Goal: Transaction & Acquisition: Obtain resource

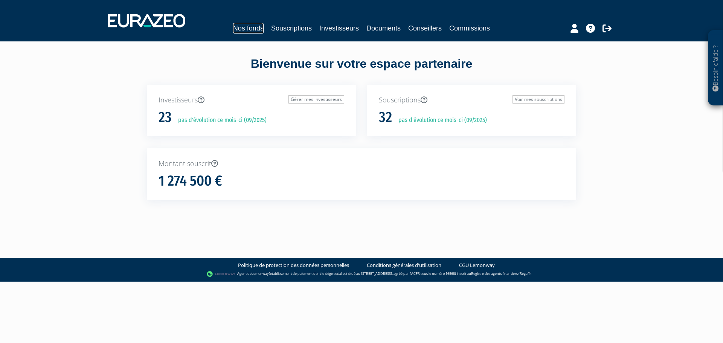
click at [245, 26] on link "Nos fonds" at bounding box center [248, 28] width 31 height 11
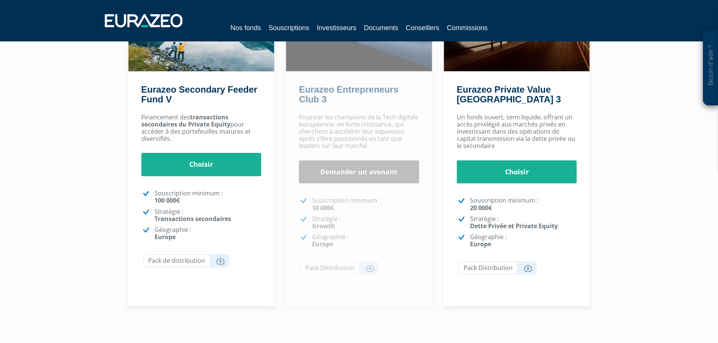
scroll to position [151, 0]
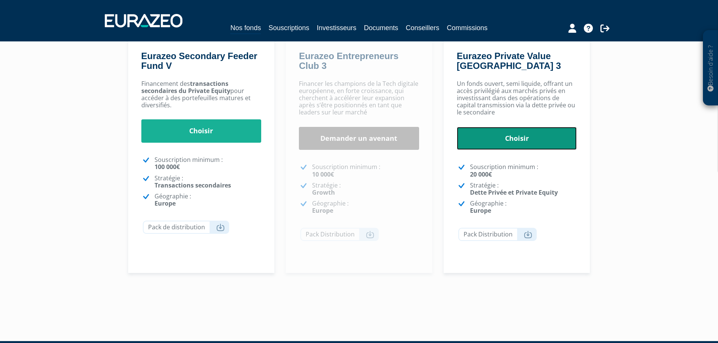
click at [512, 143] on link "Choisir" at bounding box center [517, 138] width 120 height 23
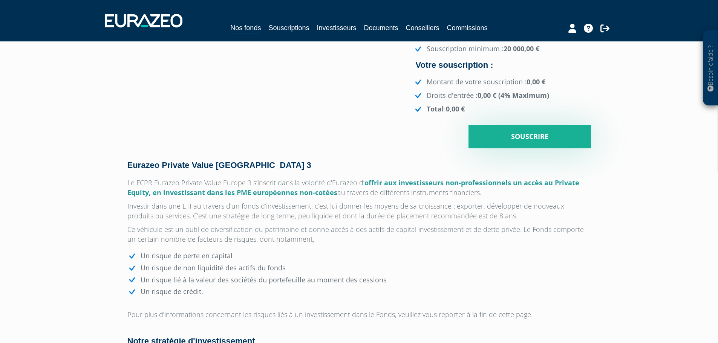
scroll to position [226, 0]
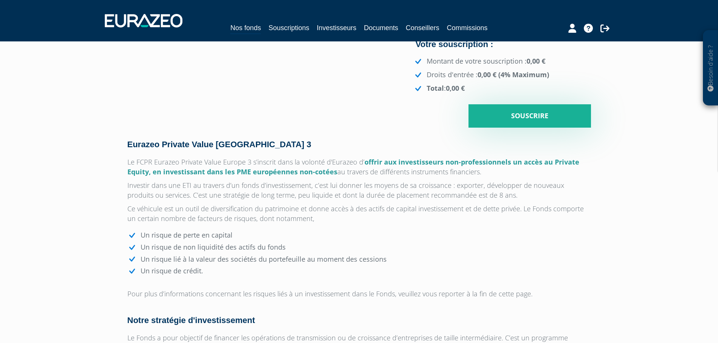
drag, startPoint x: 128, startPoint y: 207, endPoint x: 512, endPoint y: 216, distance: 384.0
click at [512, 216] on p "Ce véhicule est un outil de diversification du patrimoine et donne accès à des …" at bounding box center [358, 214] width 463 height 20
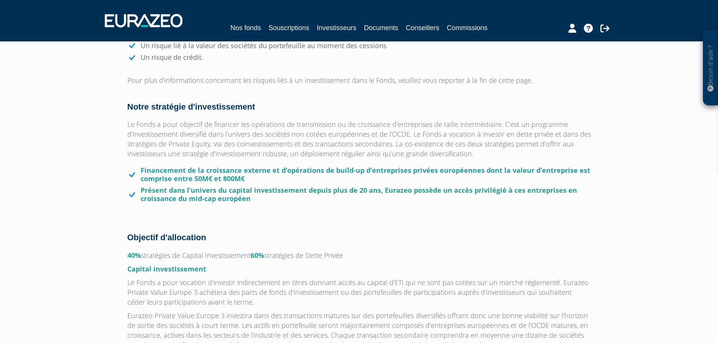
scroll to position [301, 0]
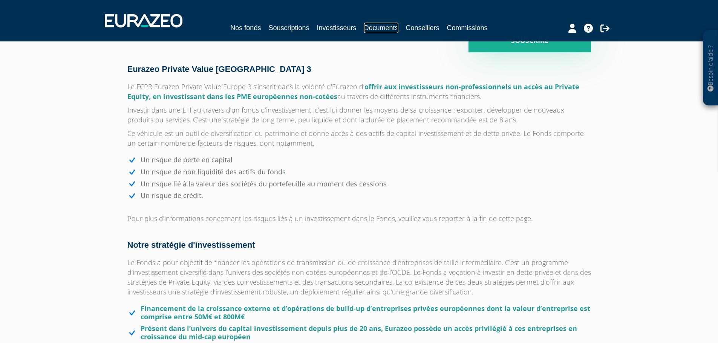
click at [381, 27] on link "Documents" at bounding box center [381, 28] width 34 height 11
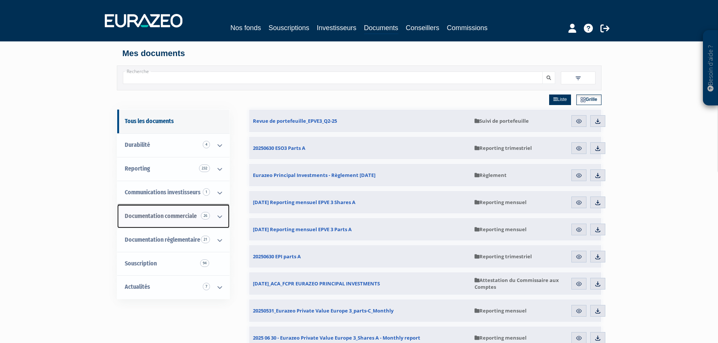
click at [186, 216] on span "Documentation commerciale 26" at bounding box center [161, 215] width 72 height 7
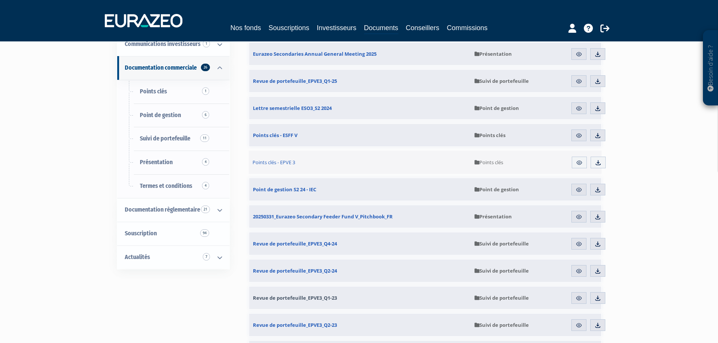
scroll to position [151, 0]
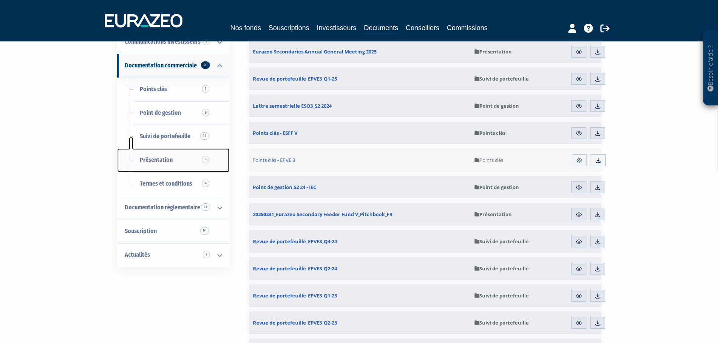
click at [173, 158] on link "Présentation 4" at bounding box center [173, 160] width 112 height 24
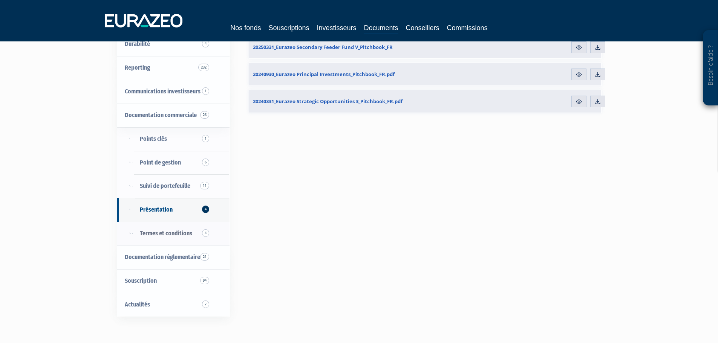
scroll to position [151, 0]
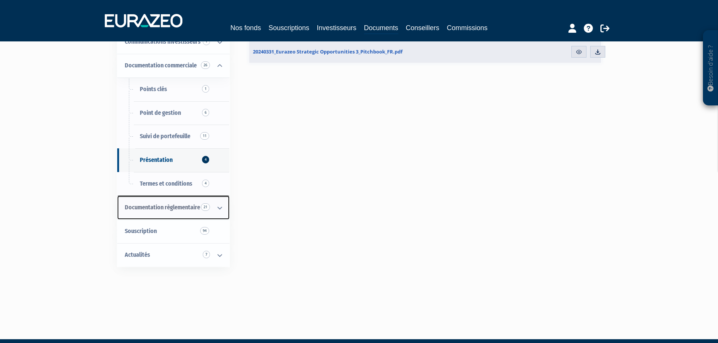
click at [220, 206] on icon at bounding box center [220, 207] width 20 height 23
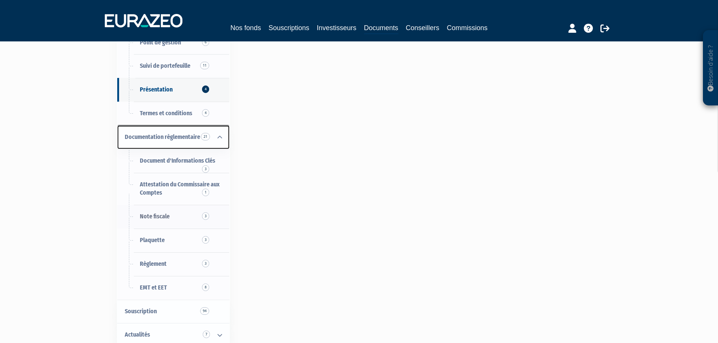
scroll to position [226, 0]
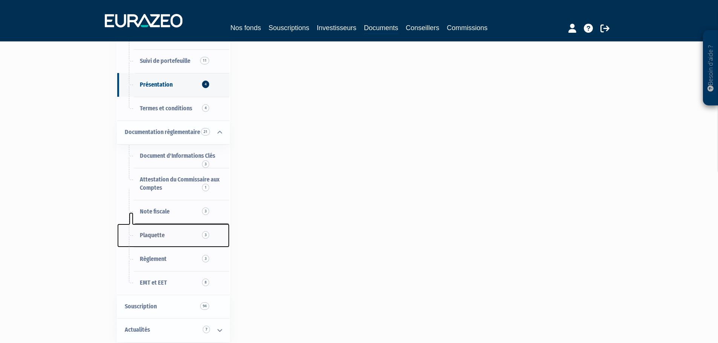
click at [151, 236] on span "Plaquette 3" at bounding box center [152, 235] width 25 height 7
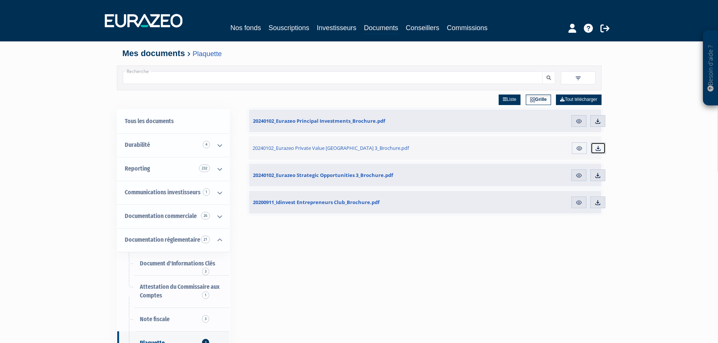
click at [599, 147] on img at bounding box center [597, 148] width 7 height 7
